Goal: Task Accomplishment & Management: Manage account settings

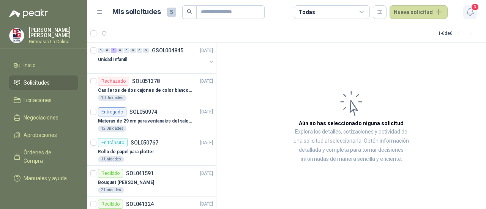
click at [467, 12] on icon "button" at bounding box center [469, 11] width 9 height 9
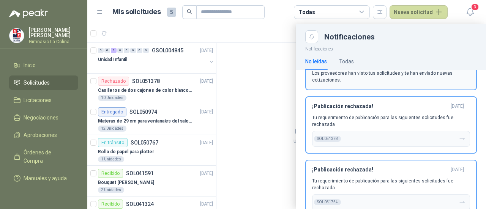
scroll to position [50, 0]
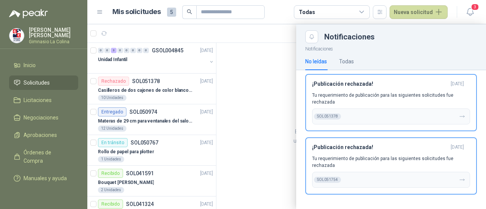
click at [235, 82] on div at bounding box center [286, 116] width 399 height 185
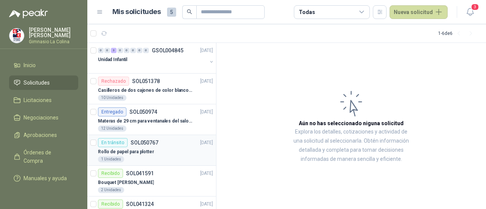
scroll to position [27, 0]
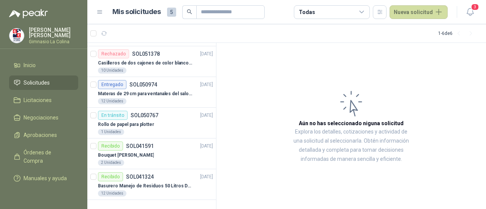
click at [39, 81] on span "Solicitudes" at bounding box center [37, 83] width 26 height 8
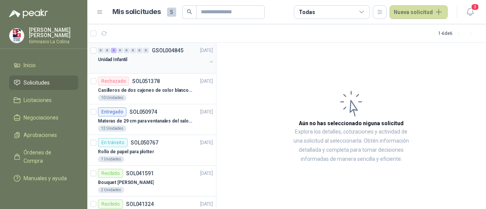
click at [150, 51] on div "0 0 3 0 0 0 0 0 GSOL004845" at bounding box center [140, 50] width 85 height 5
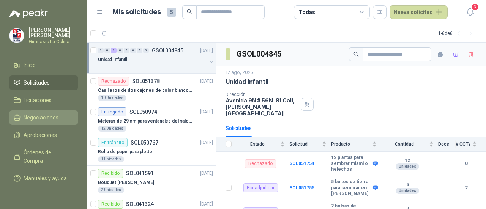
click at [56, 121] on link "Negociaciones" at bounding box center [43, 117] width 69 height 14
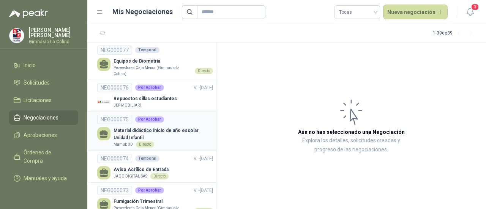
click at [181, 140] on p "Material didáctico inicio de año escolar Unidad Infantil" at bounding box center [163, 134] width 99 height 14
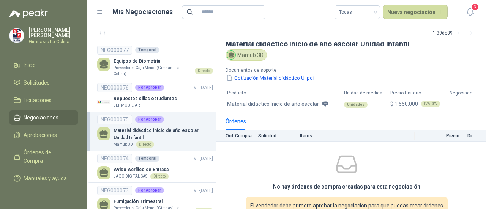
scroll to position [43, 0]
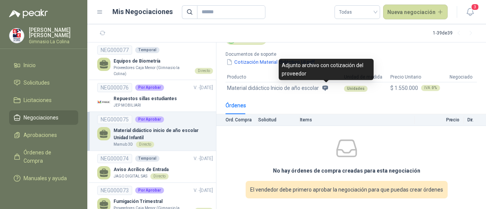
click at [325, 88] on icon at bounding box center [325, 88] width 7 height 7
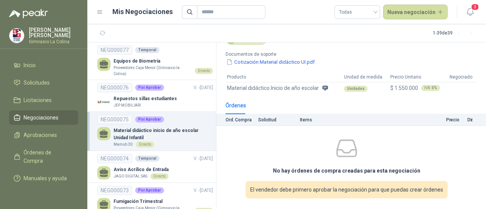
scroll to position [0, 0]
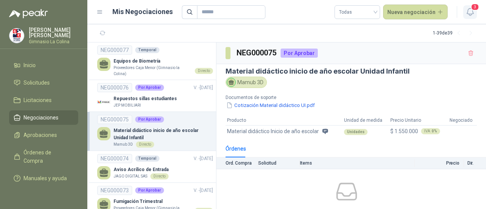
click at [475, 9] on span "3" at bounding box center [475, 6] width 8 height 7
